Goal: Find specific page/section: Find specific page/section

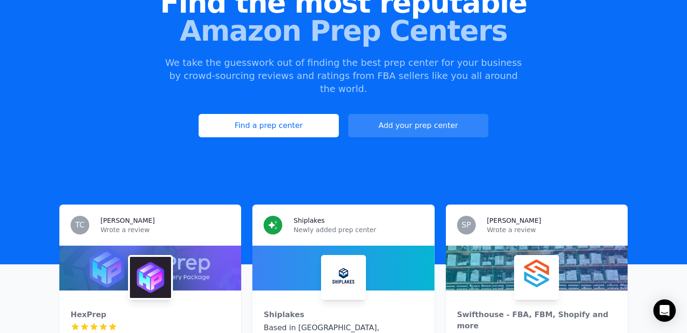
scroll to position [72, 0]
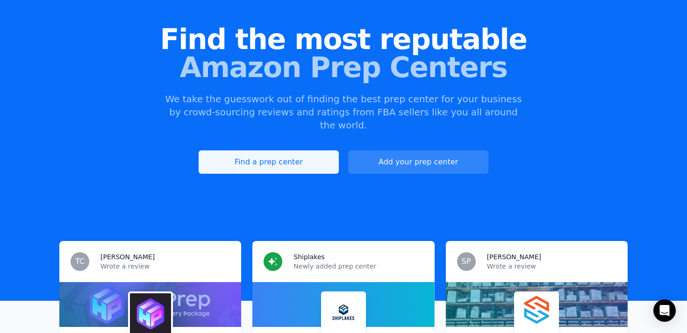
click at [255, 150] on link "Find a prep center" at bounding box center [269, 161] width 140 height 23
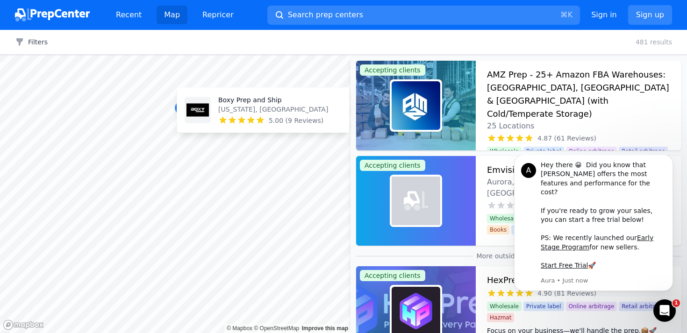
click at [239, 119] on icon at bounding box center [241, 120] width 9 height 9
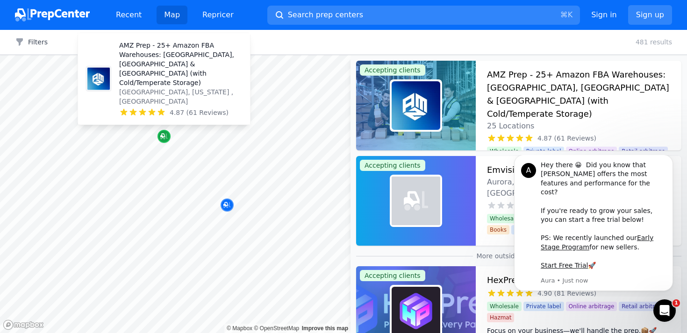
click at [162, 138] on icon "Map marker" at bounding box center [162, 136] width 5 height 5
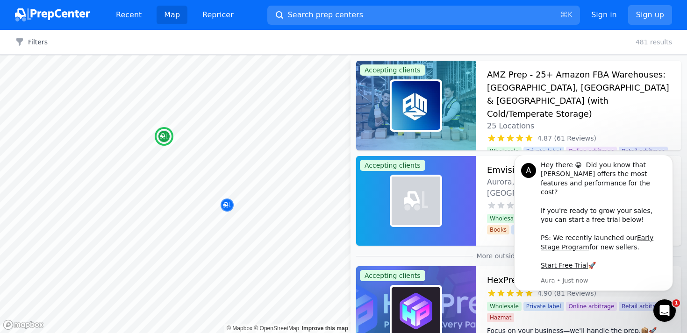
click at [511, 78] on h3 "AMZ Prep - 25+ Amazon FBA Warehouses: [GEOGRAPHIC_DATA], [GEOGRAPHIC_DATA] & [G…" at bounding box center [578, 94] width 183 height 52
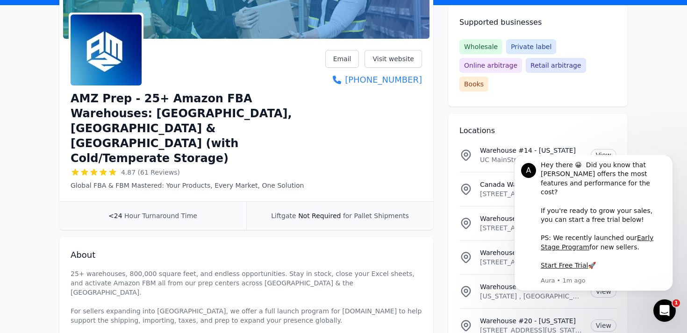
scroll to position [116, 0]
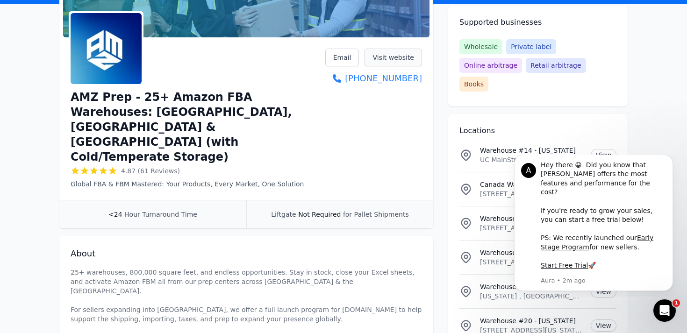
click at [389, 56] on link "Visit website" at bounding box center [392, 58] width 57 height 18
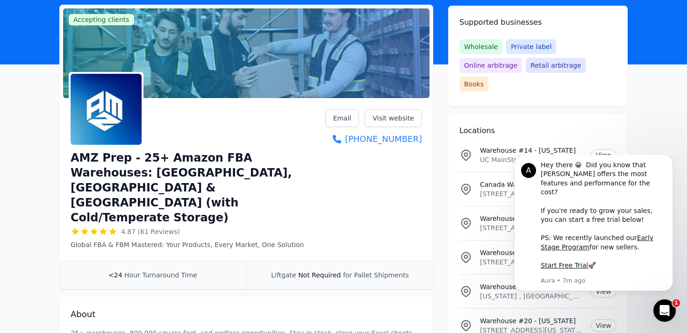
scroll to position [0, 0]
